Goal: Check status: Check status

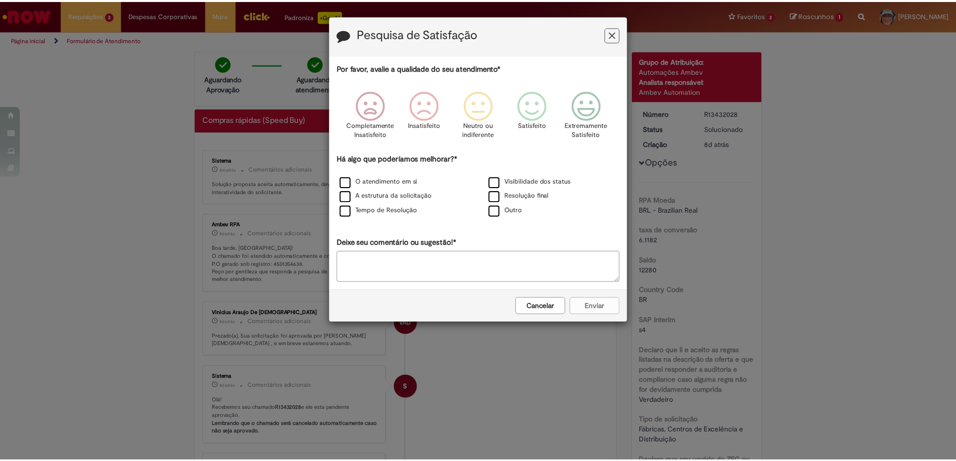
scroll to position [351, 0]
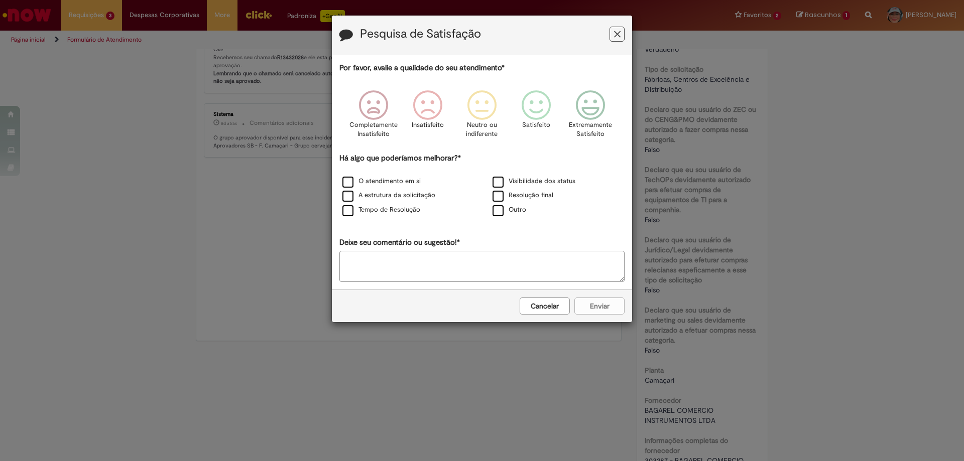
click at [614, 32] on icon "Feedback" at bounding box center [617, 34] width 7 height 11
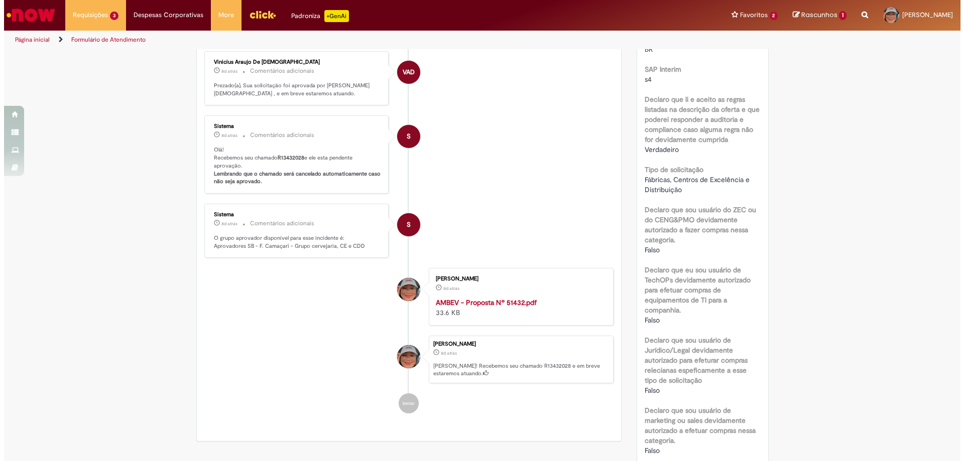
scroll to position [0, 0]
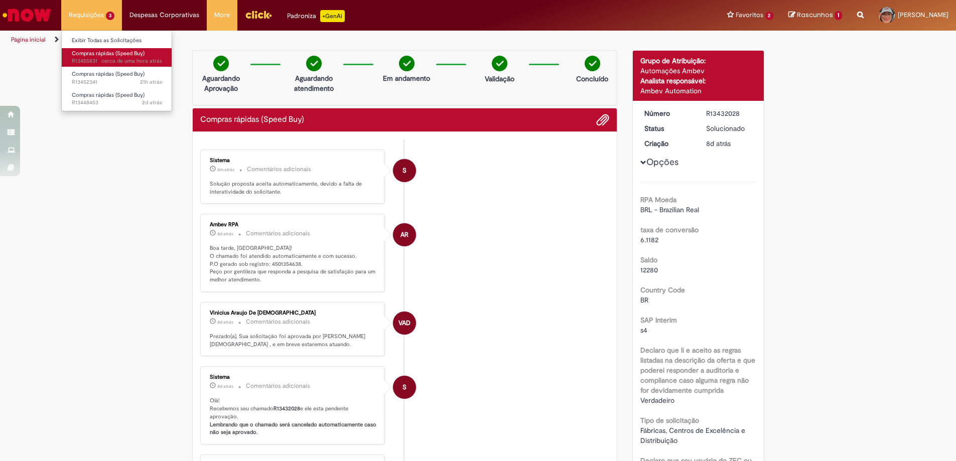
click at [100, 53] on span "Compras rápidas (Speed Buy)" at bounding box center [108, 54] width 73 height 8
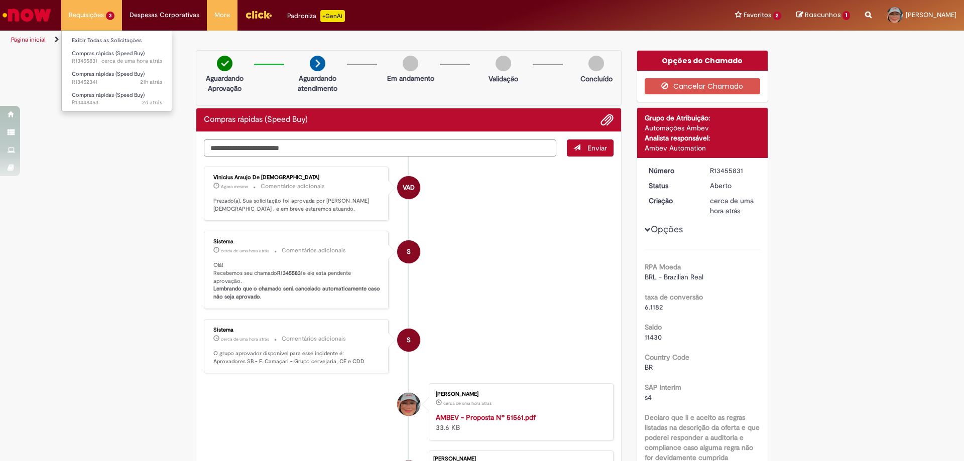
click at [105, 15] on li "Requisições 3 Exibir Todas as Solicitações Compras rápidas (Speed Buy) cerca de…" at bounding box center [91, 15] width 61 height 30
click at [111, 41] on link "Exibir Todas as Solicitações" at bounding box center [117, 40] width 110 height 11
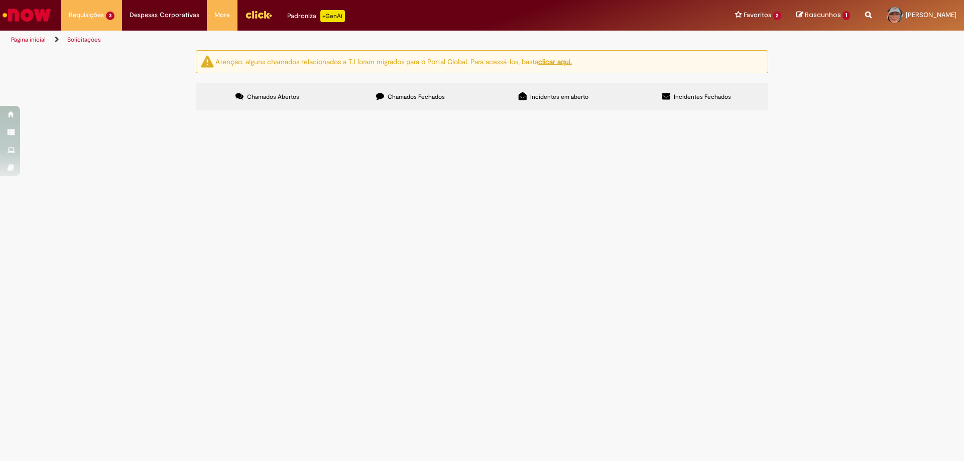
click at [0, 0] on span "rolamento rolo" at bounding box center [0, 0] width 0 height 0
click at [0, 0] on span "R13452341" at bounding box center [0, 0] width 0 height 0
click at [0, 0] on span "rolamento rolo" at bounding box center [0, 0] width 0 height 0
click at [0, 0] on span "Aberto" at bounding box center [0, 0] width 0 height 0
click at [0, 0] on span "R13452341" at bounding box center [0, 0] width 0 height 0
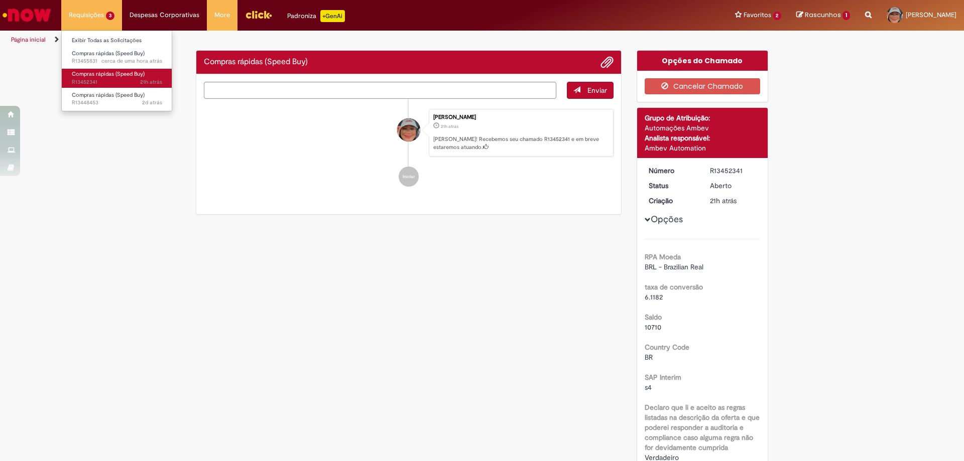
click at [109, 79] on span "21h atrás 21 horas atrás R13452341" at bounding box center [117, 82] width 90 height 8
